Goal: Information Seeking & Learning: Learn about a topic

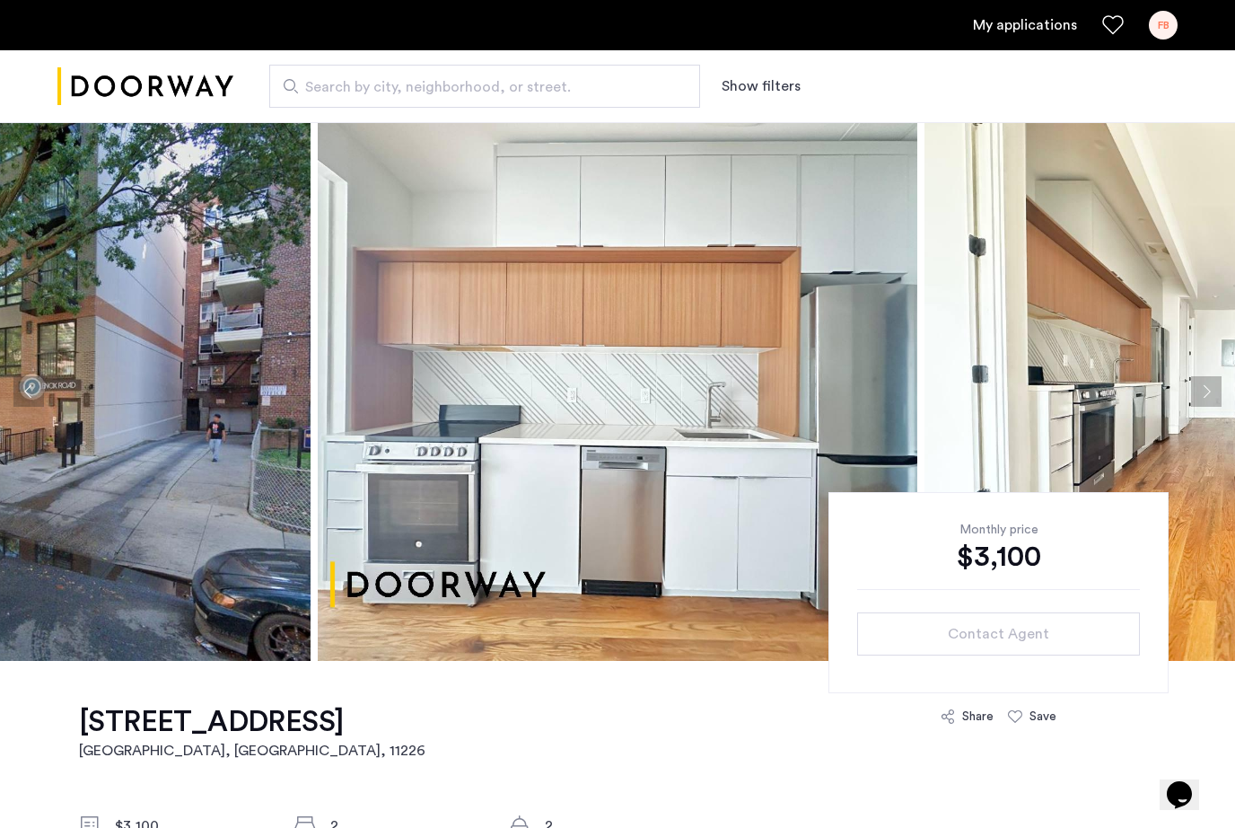
click at [1205, 382] on button "Next apartment" at bounding box center [1206, 391] width 31 height 31
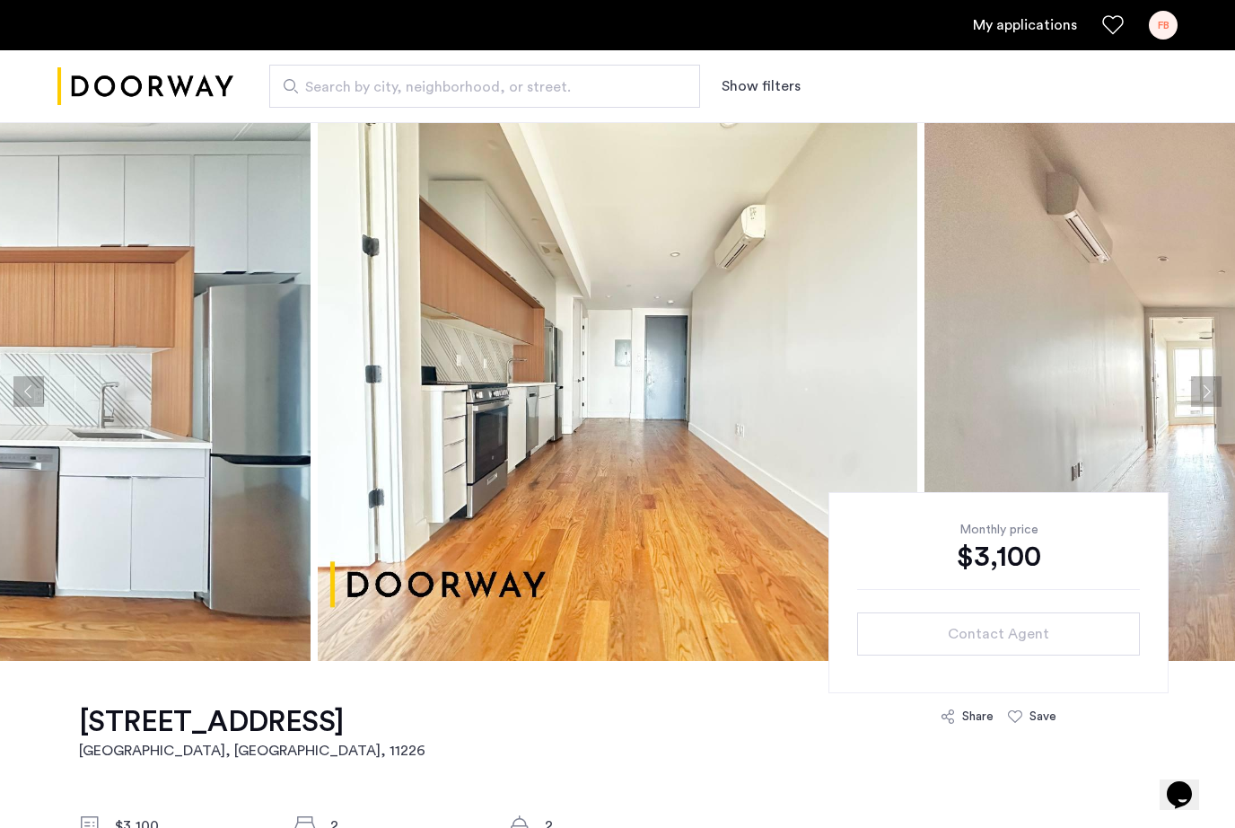
click at [1206, 386] on button "Next apartment" at bounding box center [1206, 391] width 31 height 31
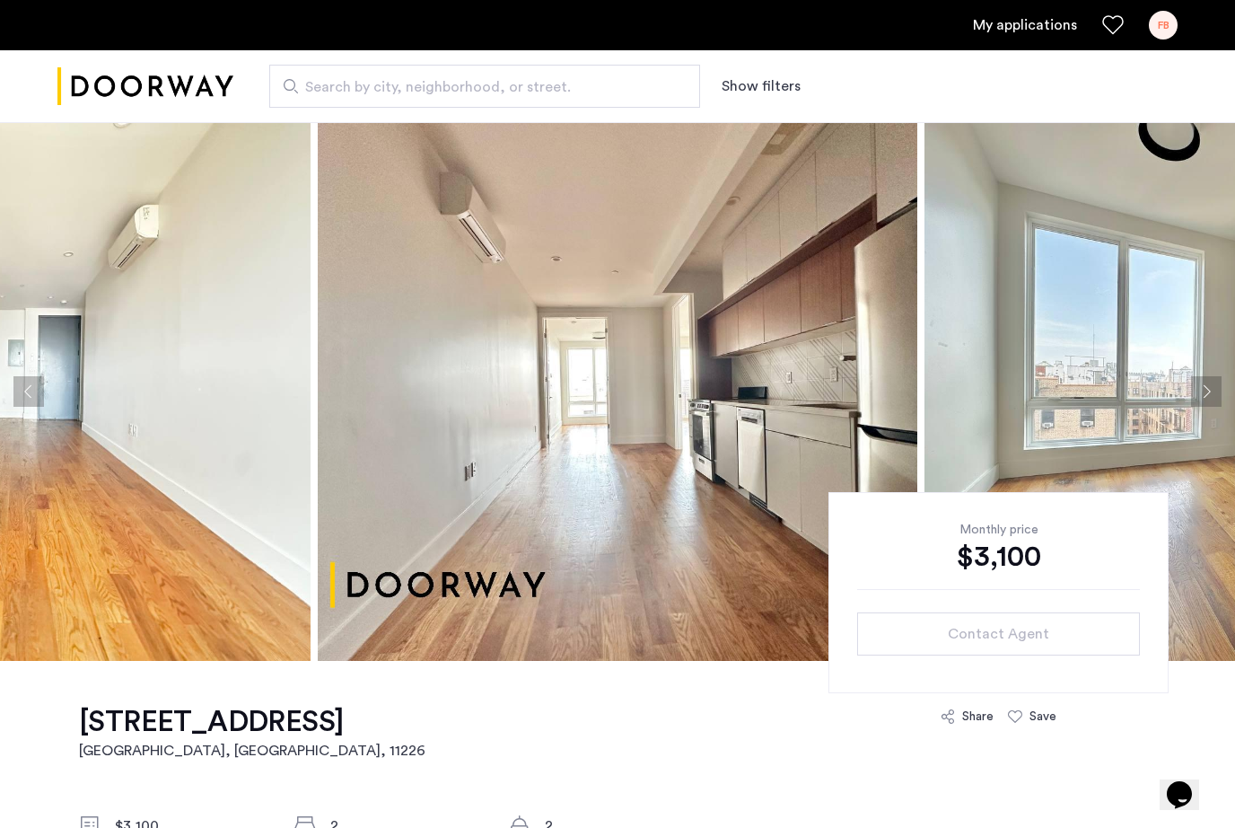
click at [1197, 390] on button "Next apartment" at bounding box center [1206, 391] width 31 height 31
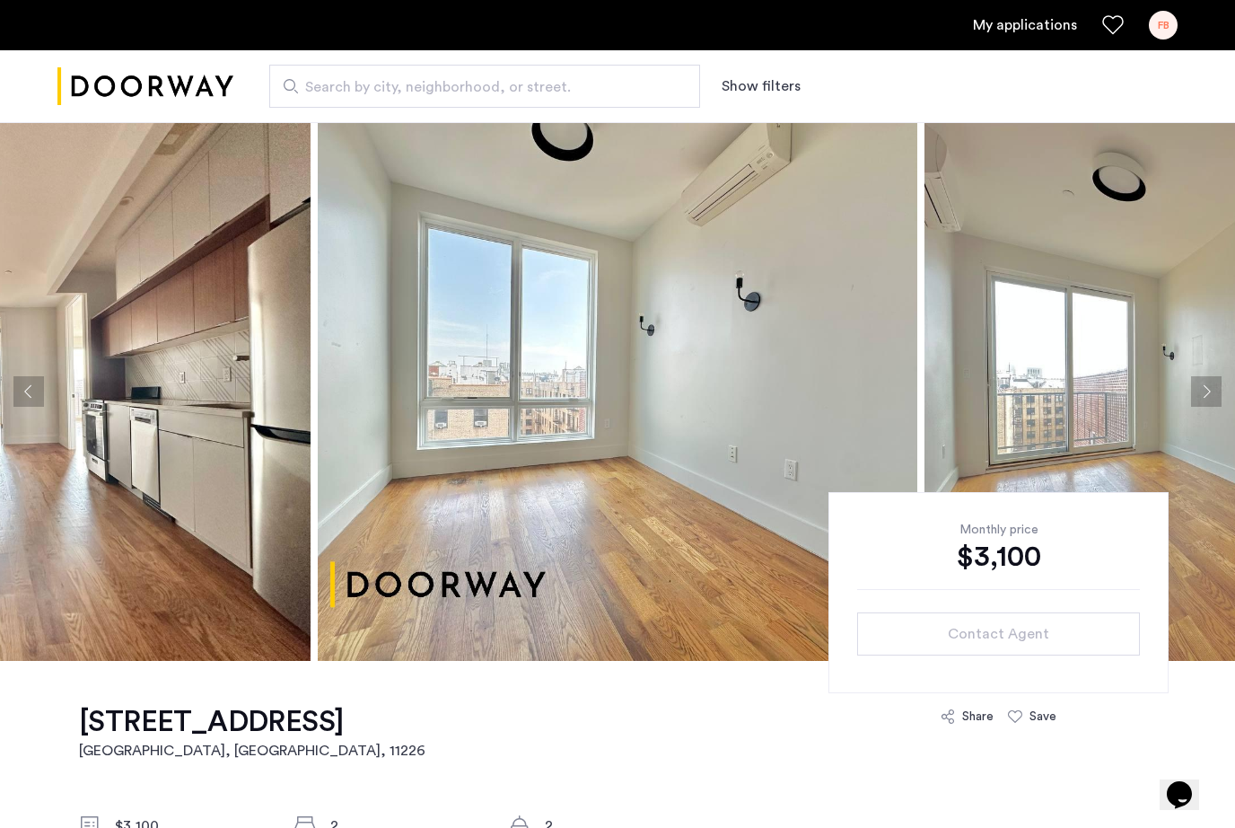
click at [1201, 388] on button "Next apartment" at bounding box center [1206, 391] width 31 height 31
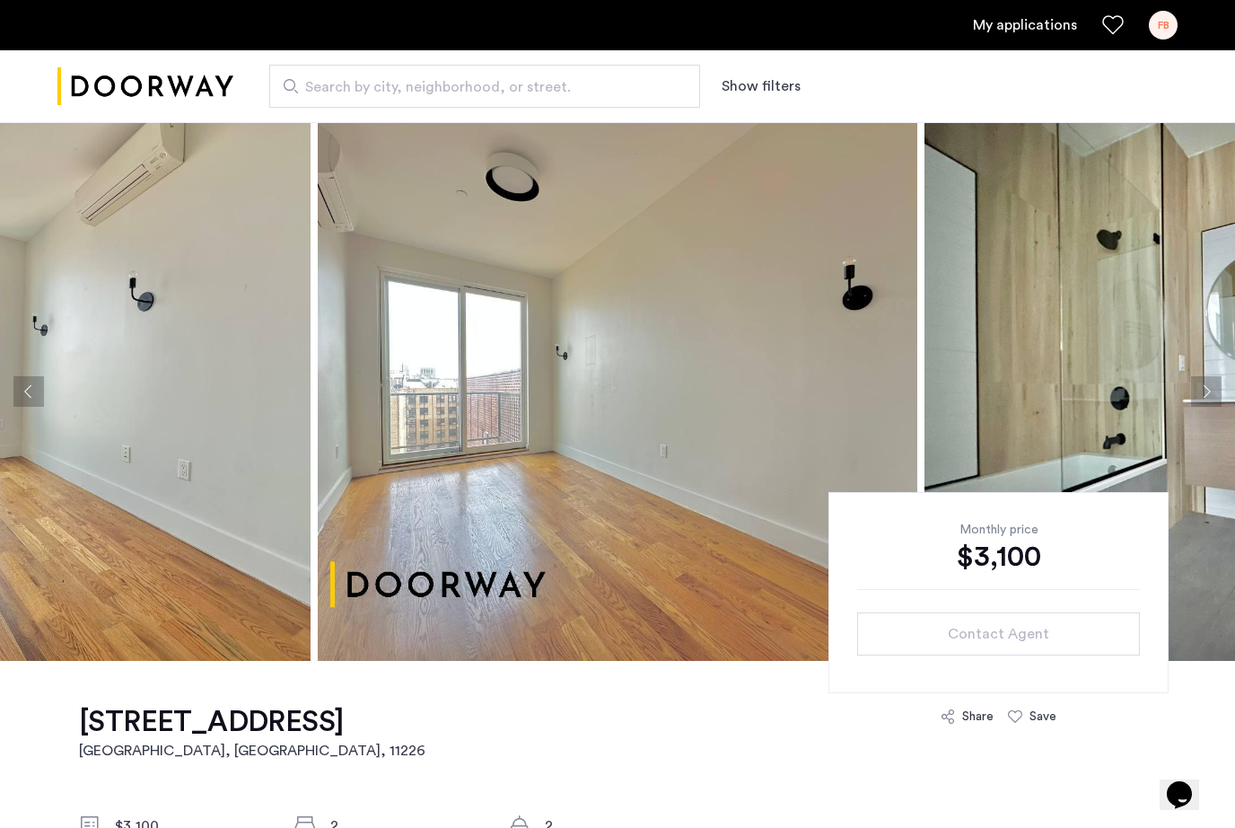
click at [1206, 391] on button "Next apartment" at bounding box center [1206, 391] width 31 height 31
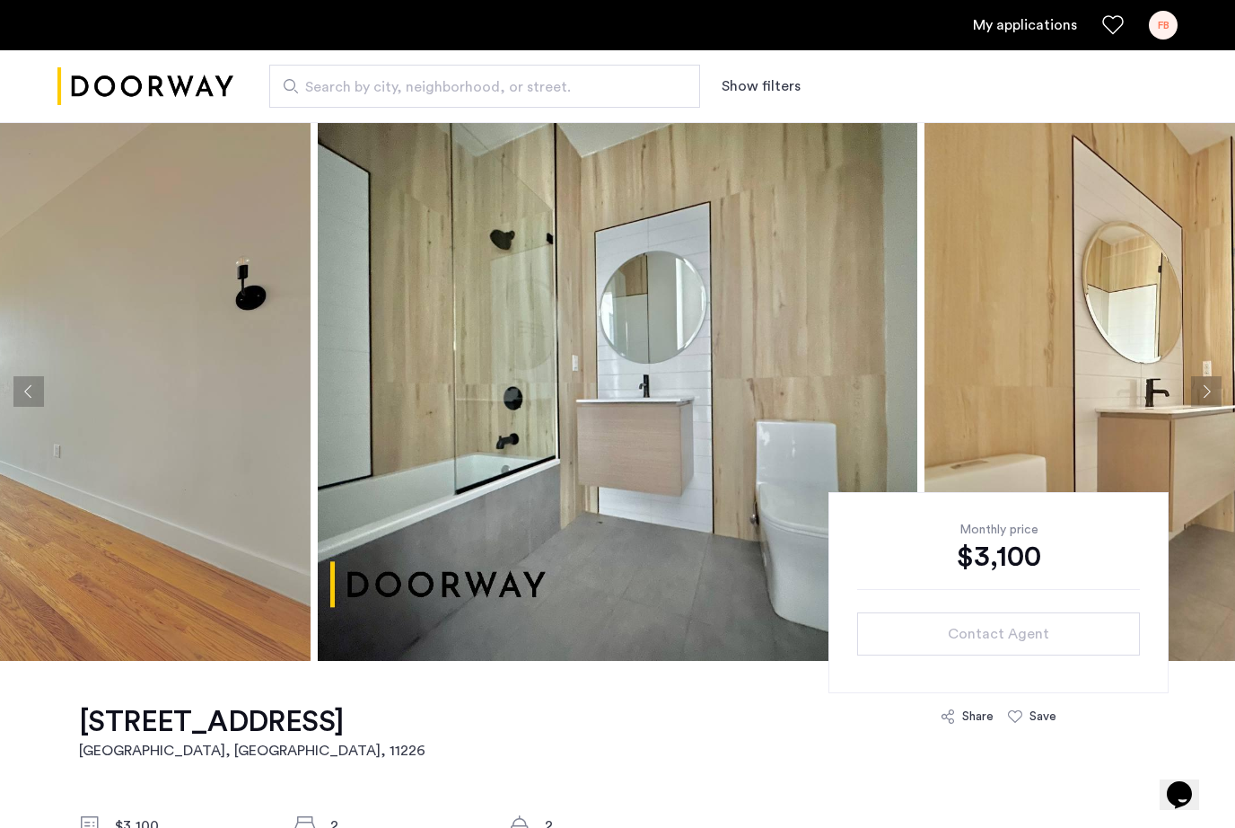
click at [1206, 389] on button "Next apartment" at bounding box center [1206, 391] width 31 height 31
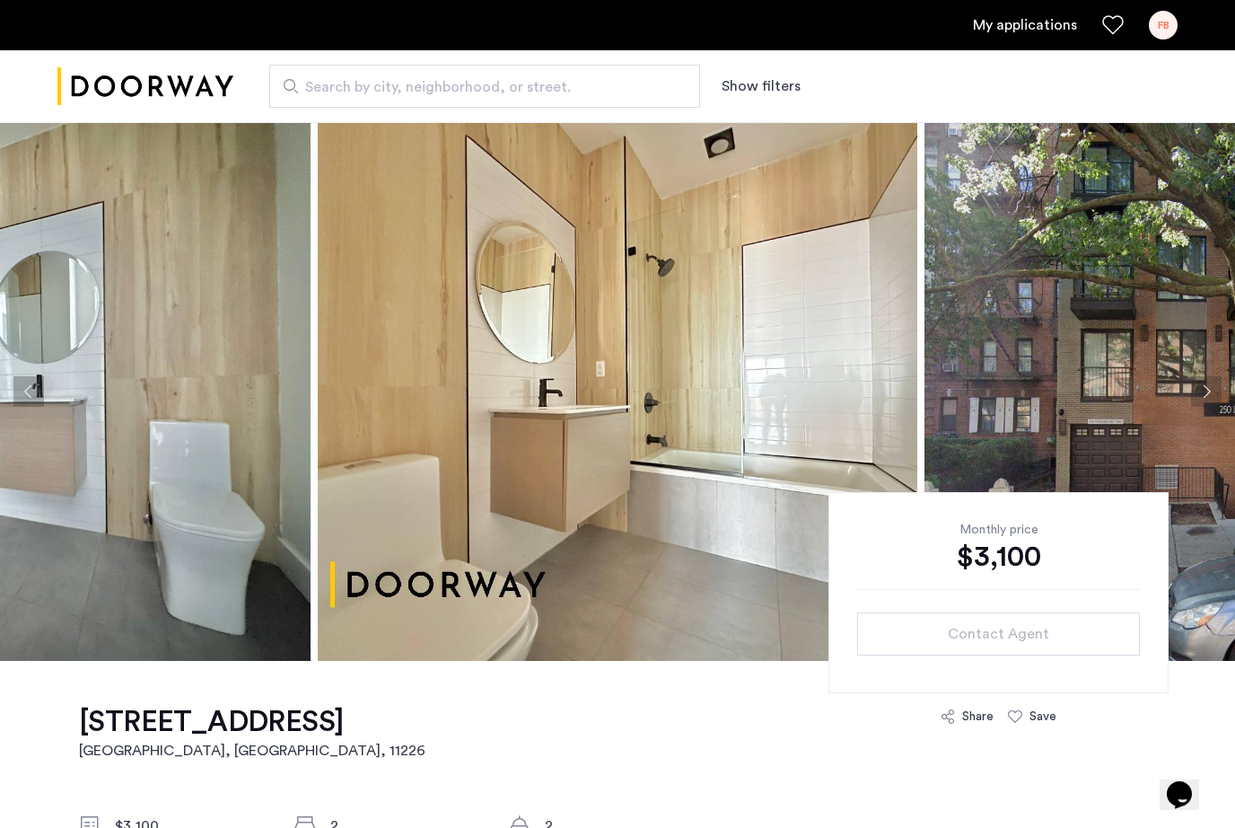
click at [1207, 388] on button "Next apartment" at bounding box center [1206, 391] width 31 height 31
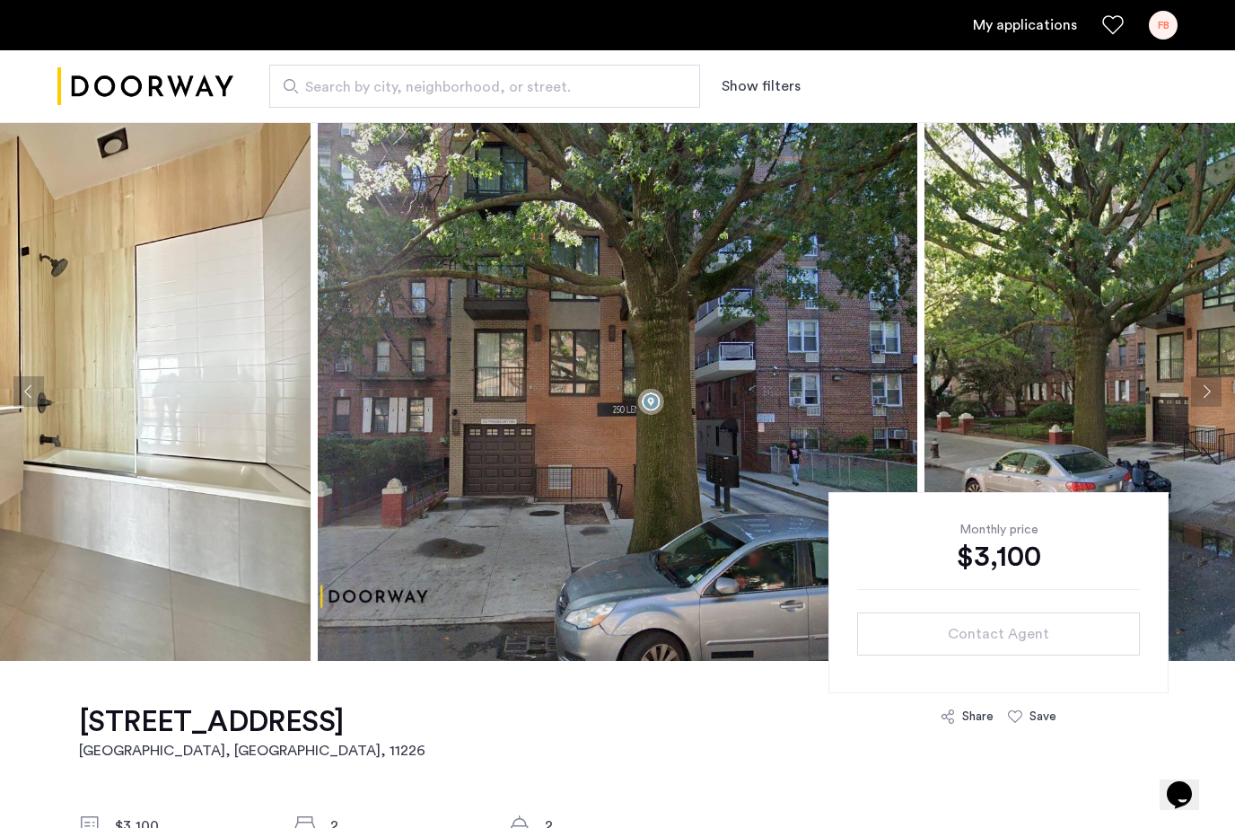
click at [1200, 382] on button "Next apartment" at bounding box center [1206, 391] width 31 height 31
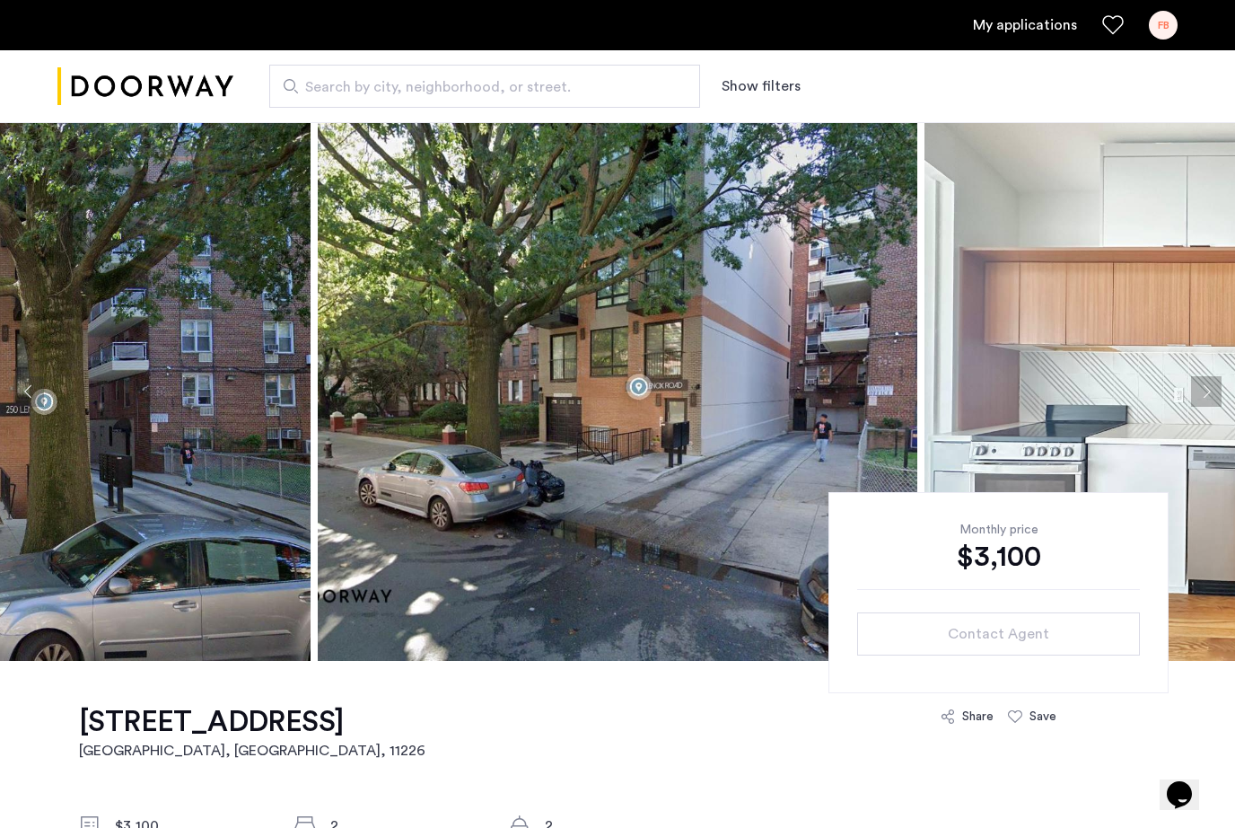
click at [1206, 381] on button "Next apartment" at bounding box center [1206, 391] width 31 height 31
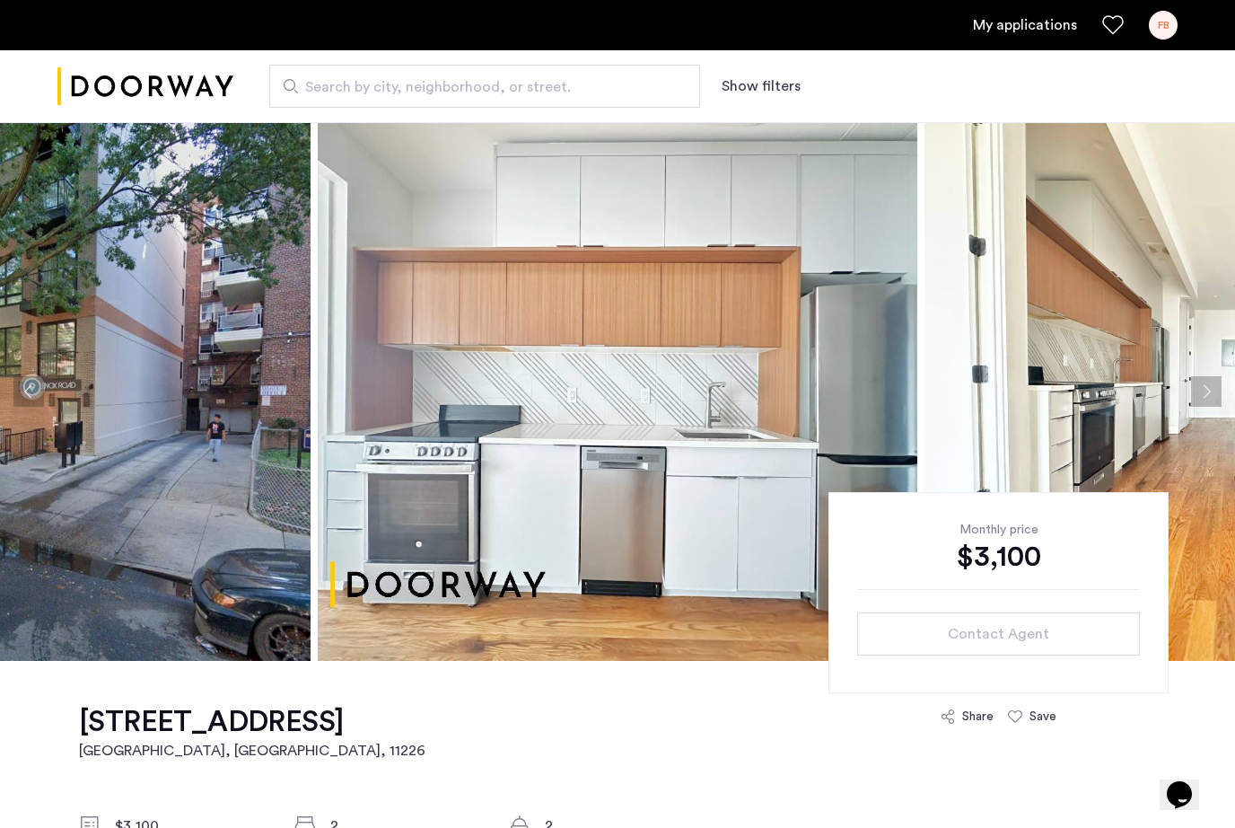
click at [1202, 384] on button "Next apartment" at bounding box center [1206, 391] width 31 height 31
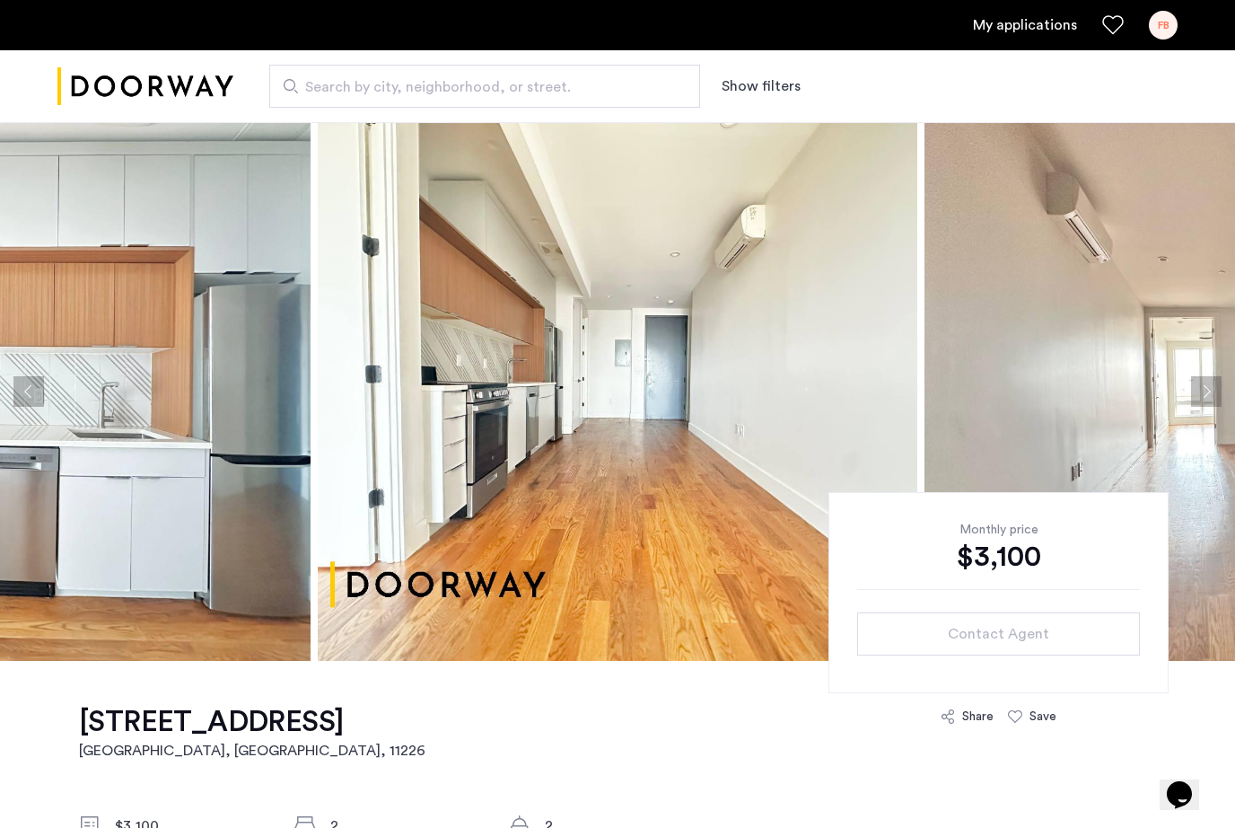
click at [1208, 390] on button "Next apartment" at bounding box center [1206, 391] width 31 height 31
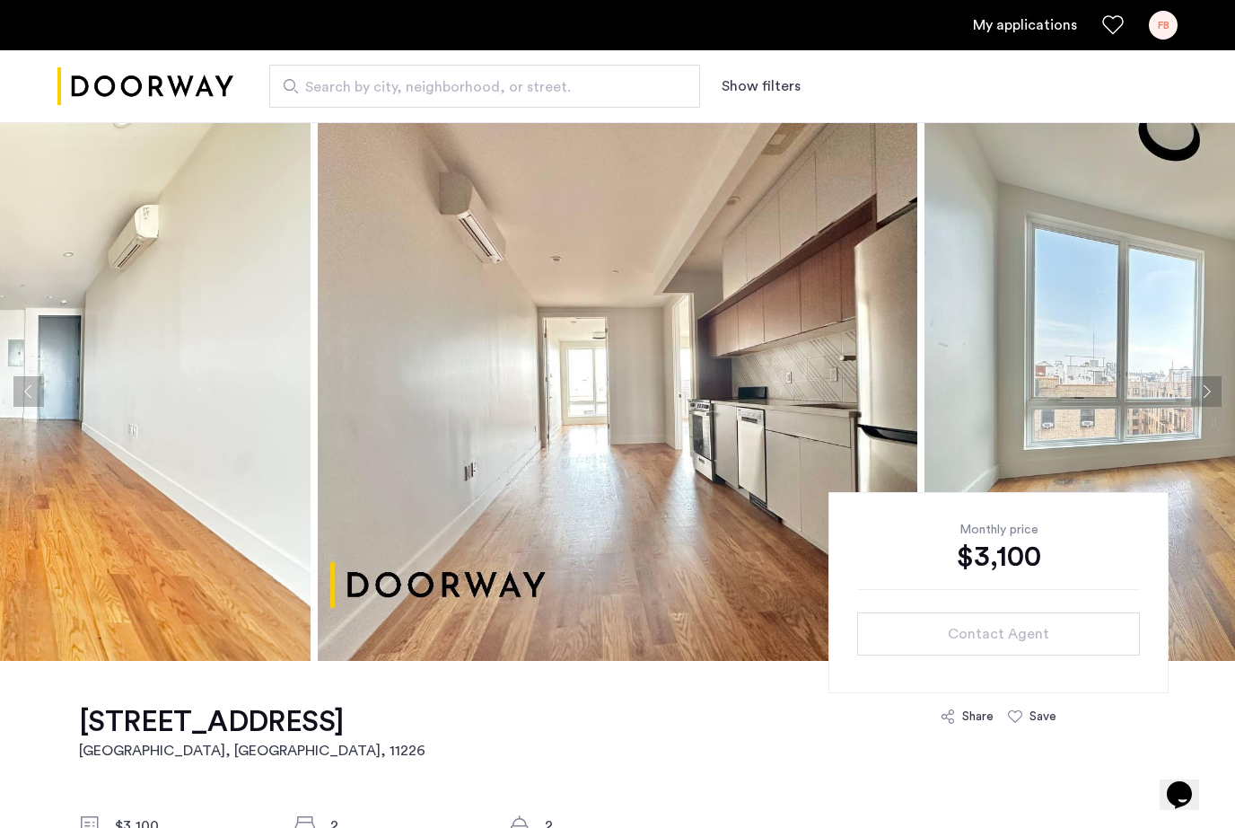
click at [1208, 376] on button "Next apartment" at bounding box center [1206, 391] width 31 height 31
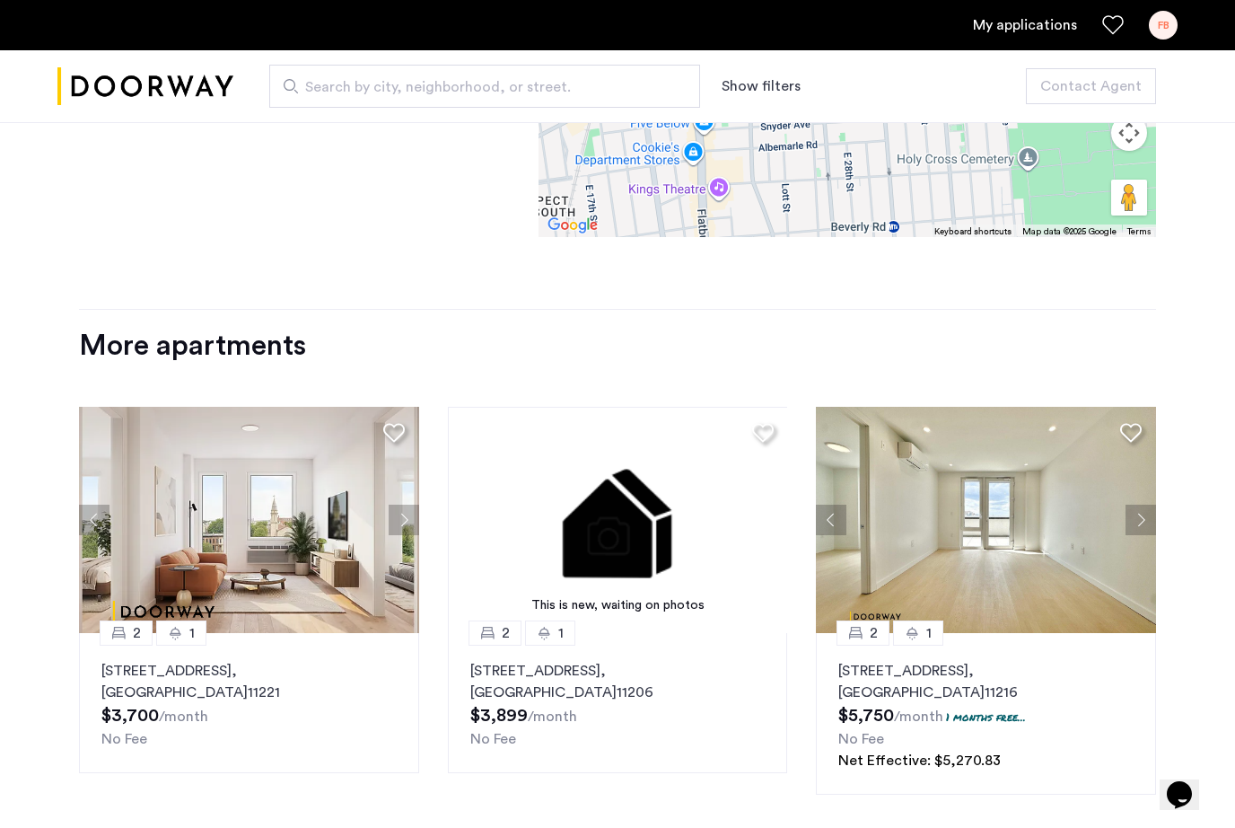
scroll to position [1978, 0]
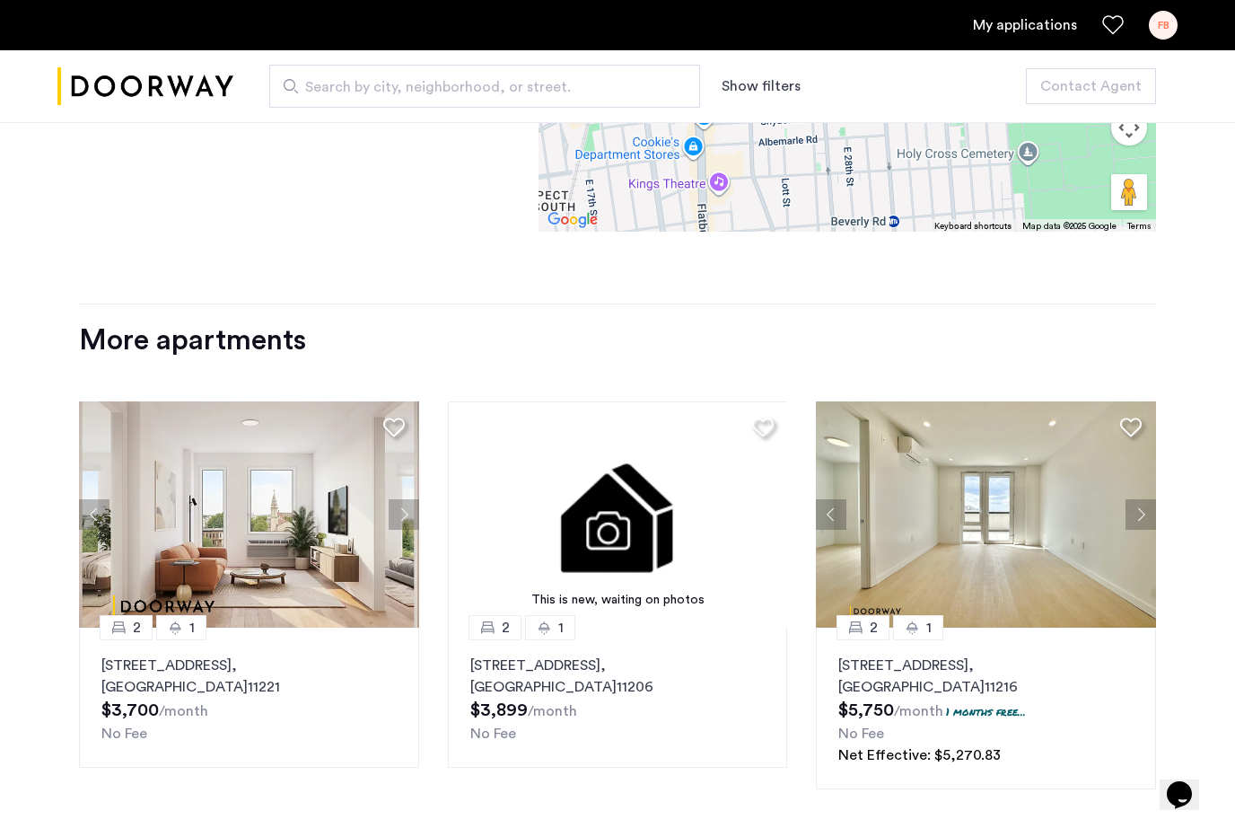
click at [603, 89] on span "Search by city, neighborhood, or street." at bounding box center [477, 87] width 345 height 22
click at [603, 89] on input "Search by city, neighborhood, or street." at bounding box center [484, 86] width 431 height 43
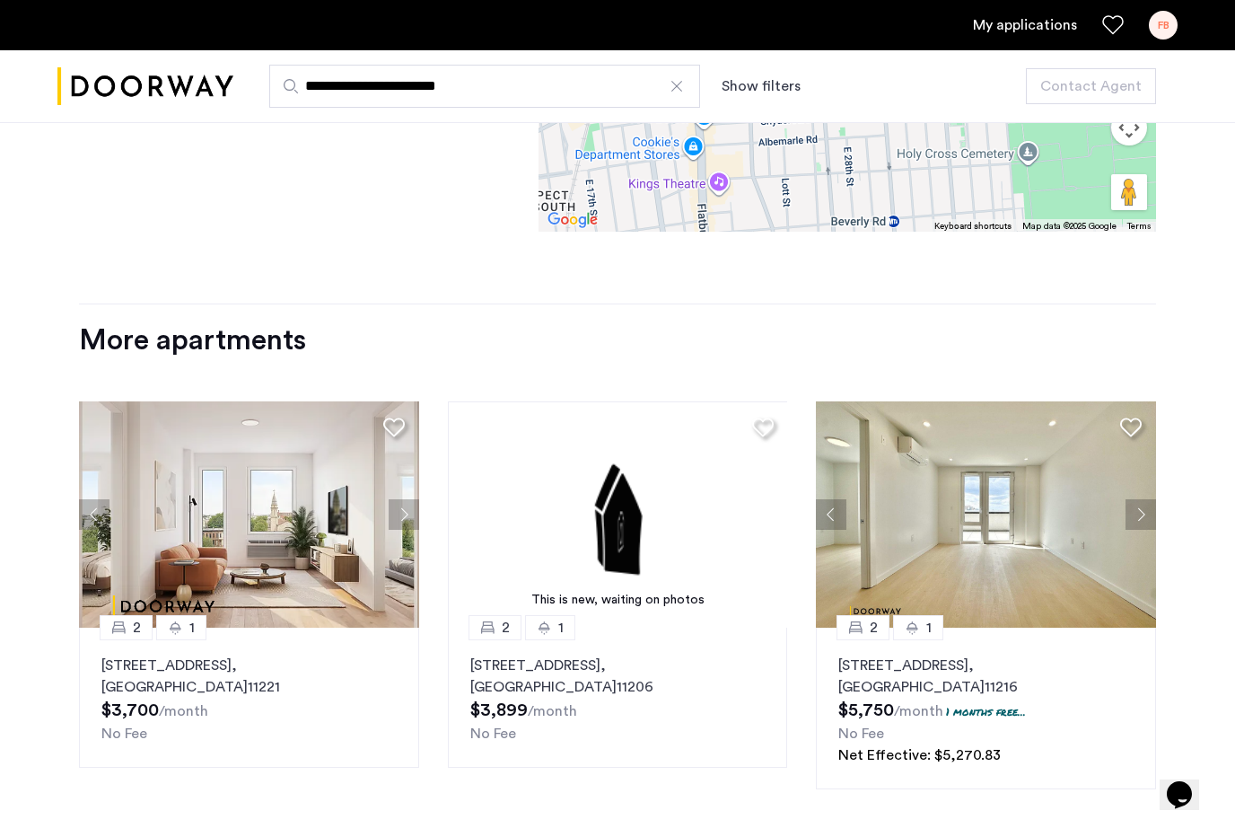
type input "**********"
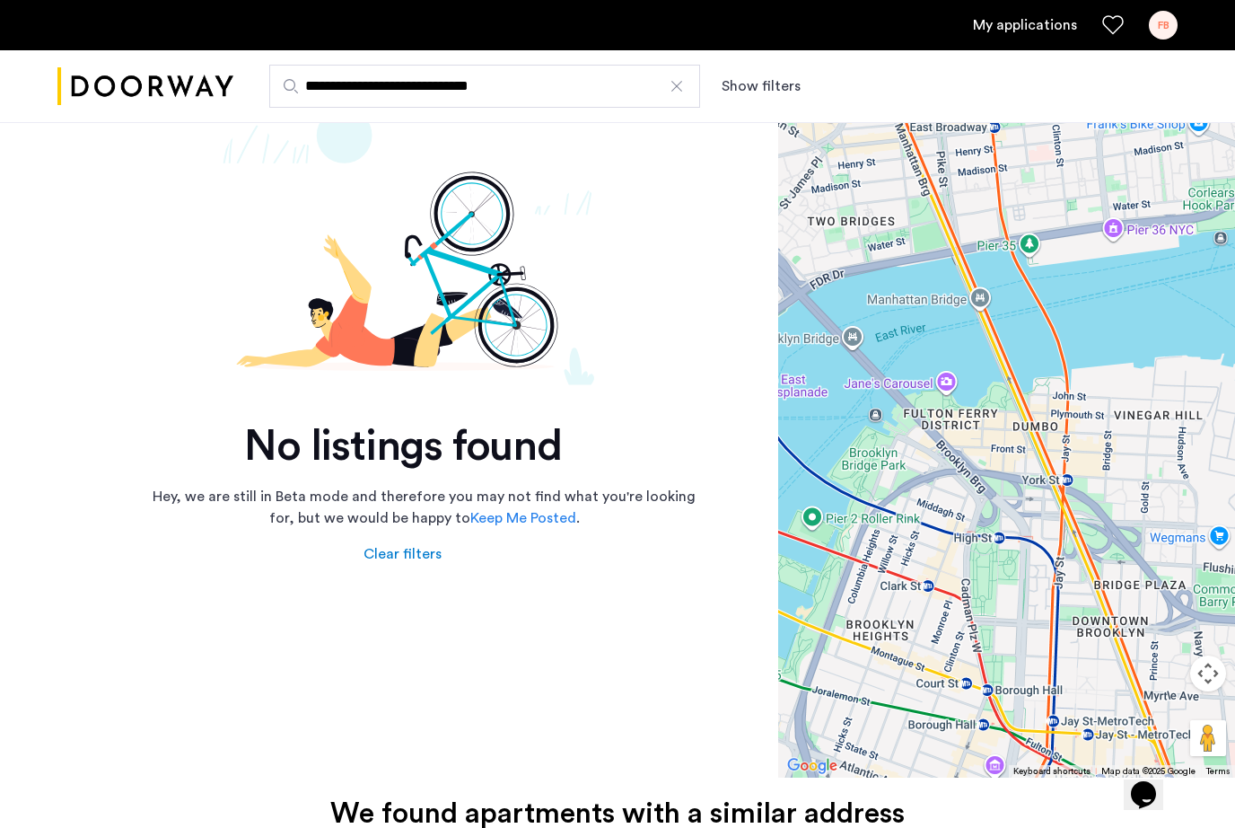
scroll to position [59, 0]
